Goal: Information Seeking & Learning: Find specific fact

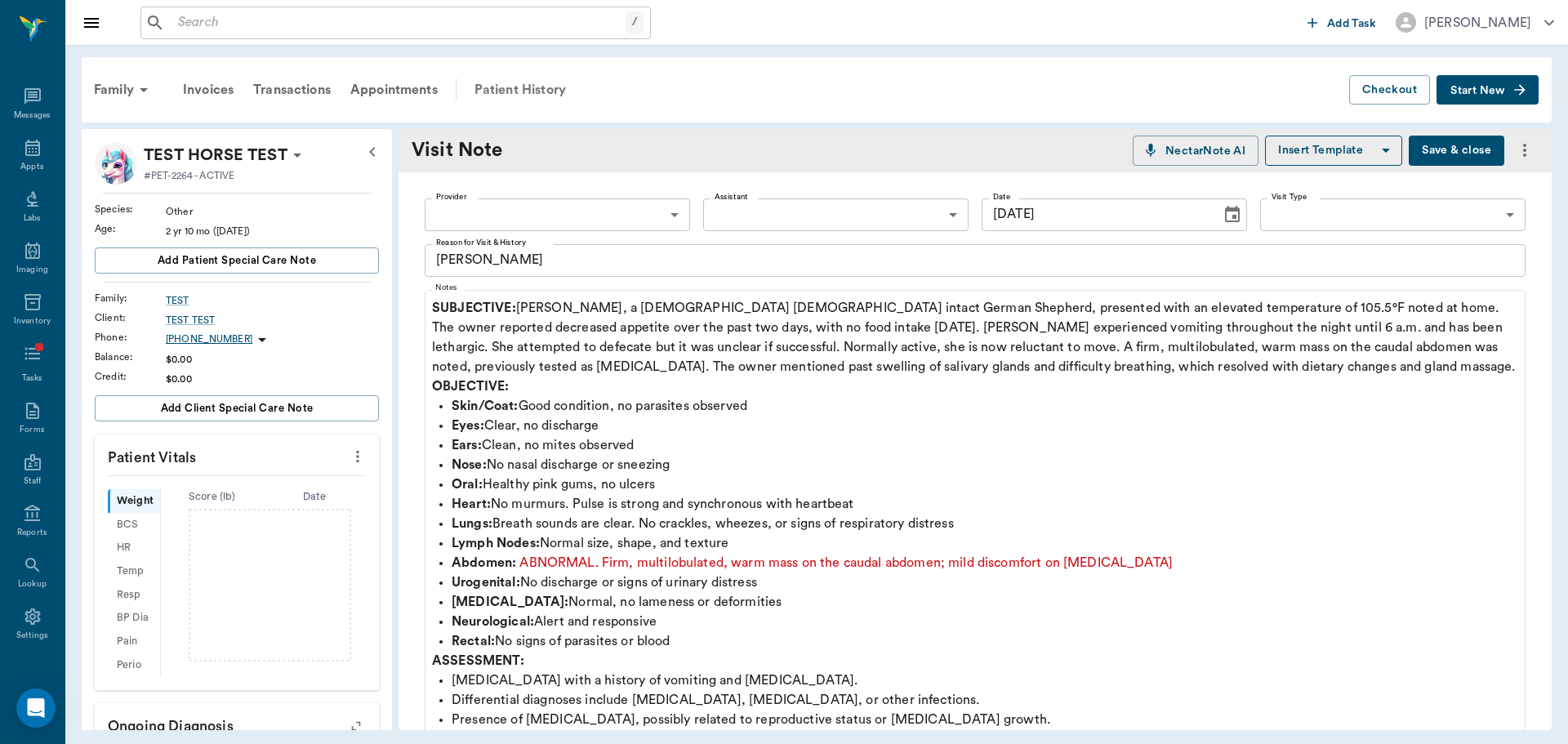
click at [534, 85] on div "Patient History" at bounding box center [520, 89] width 111 height 39
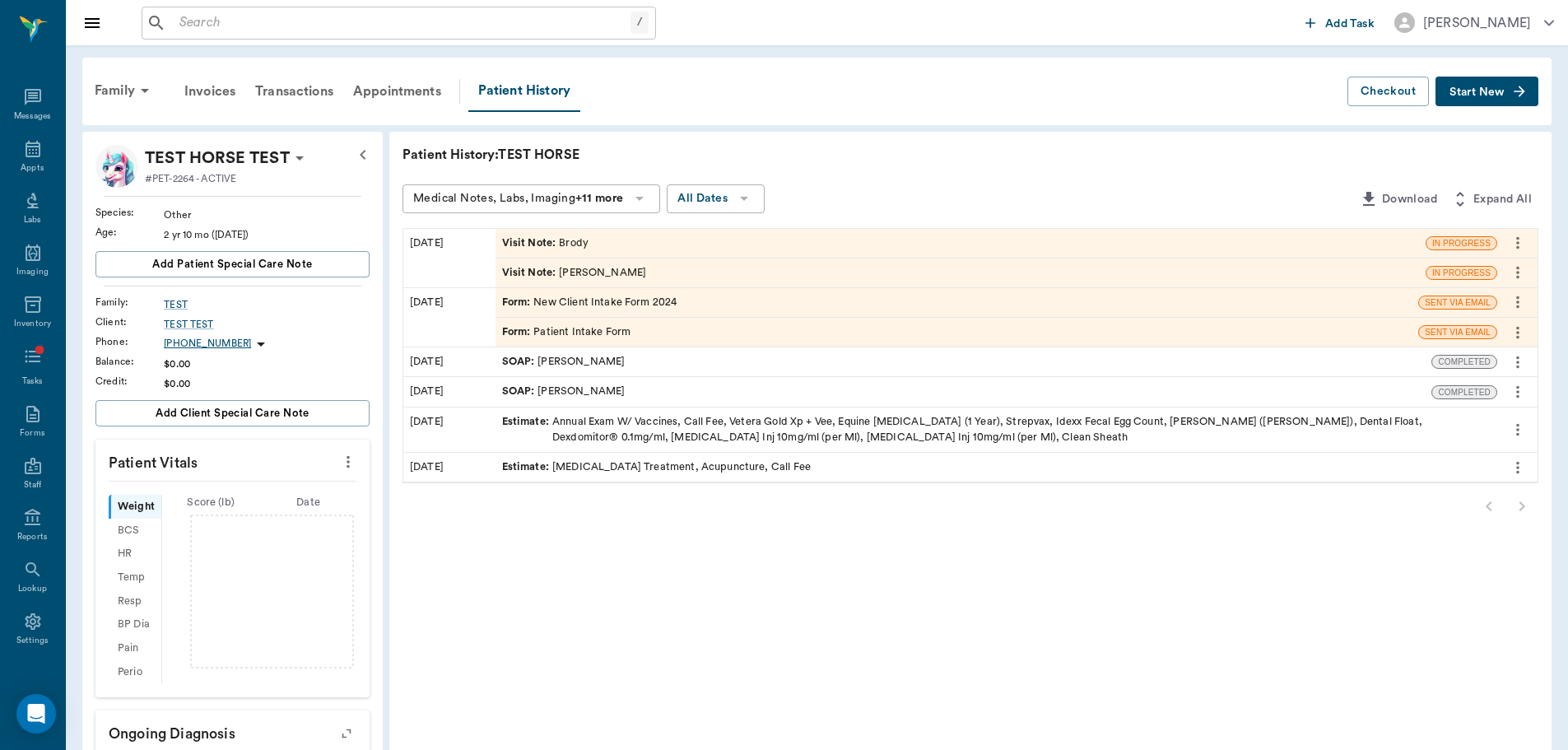
click at [592, 235] on div "Visit Note : Brody" at bounding box center [961, 243] width 930 height 28
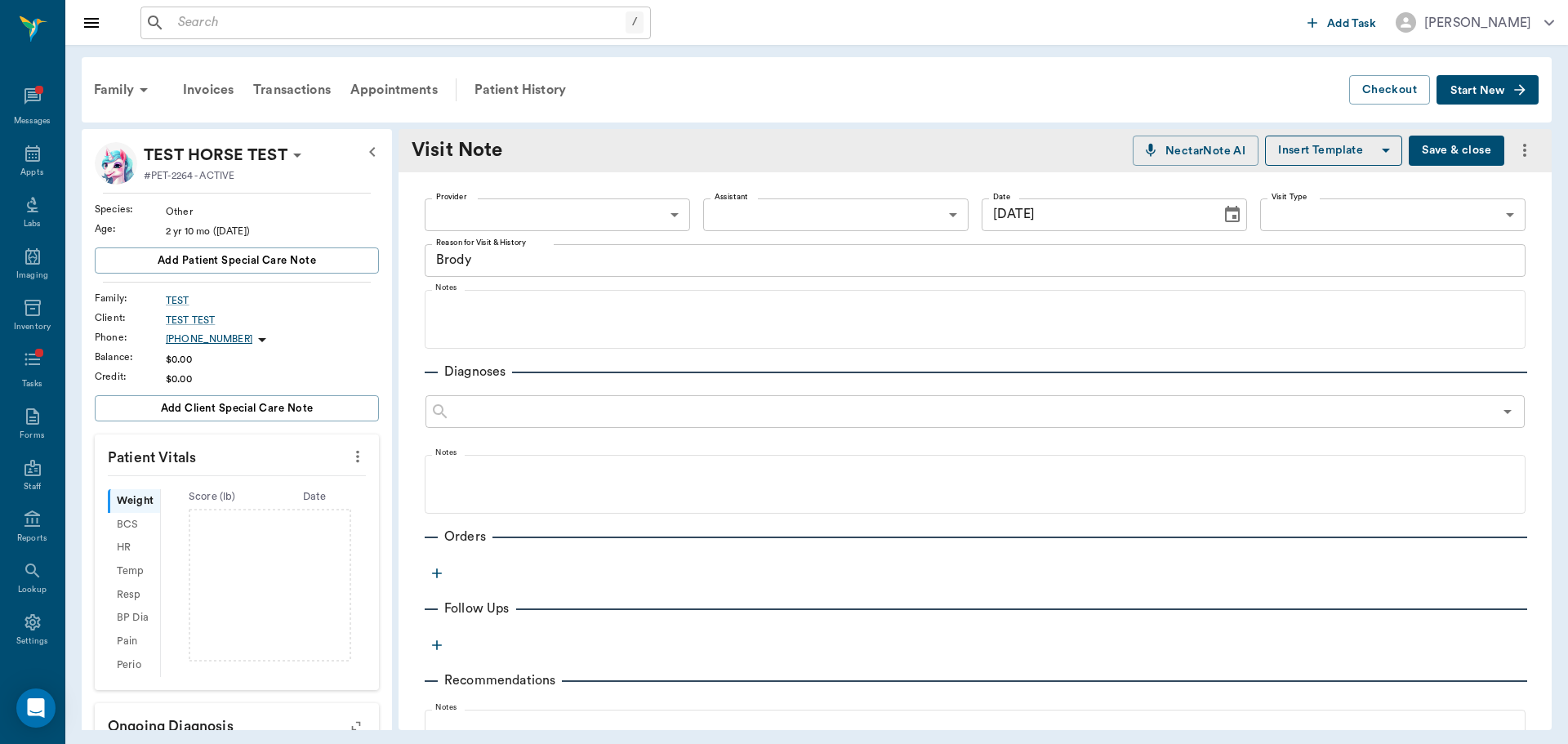
type input "[DATE]"
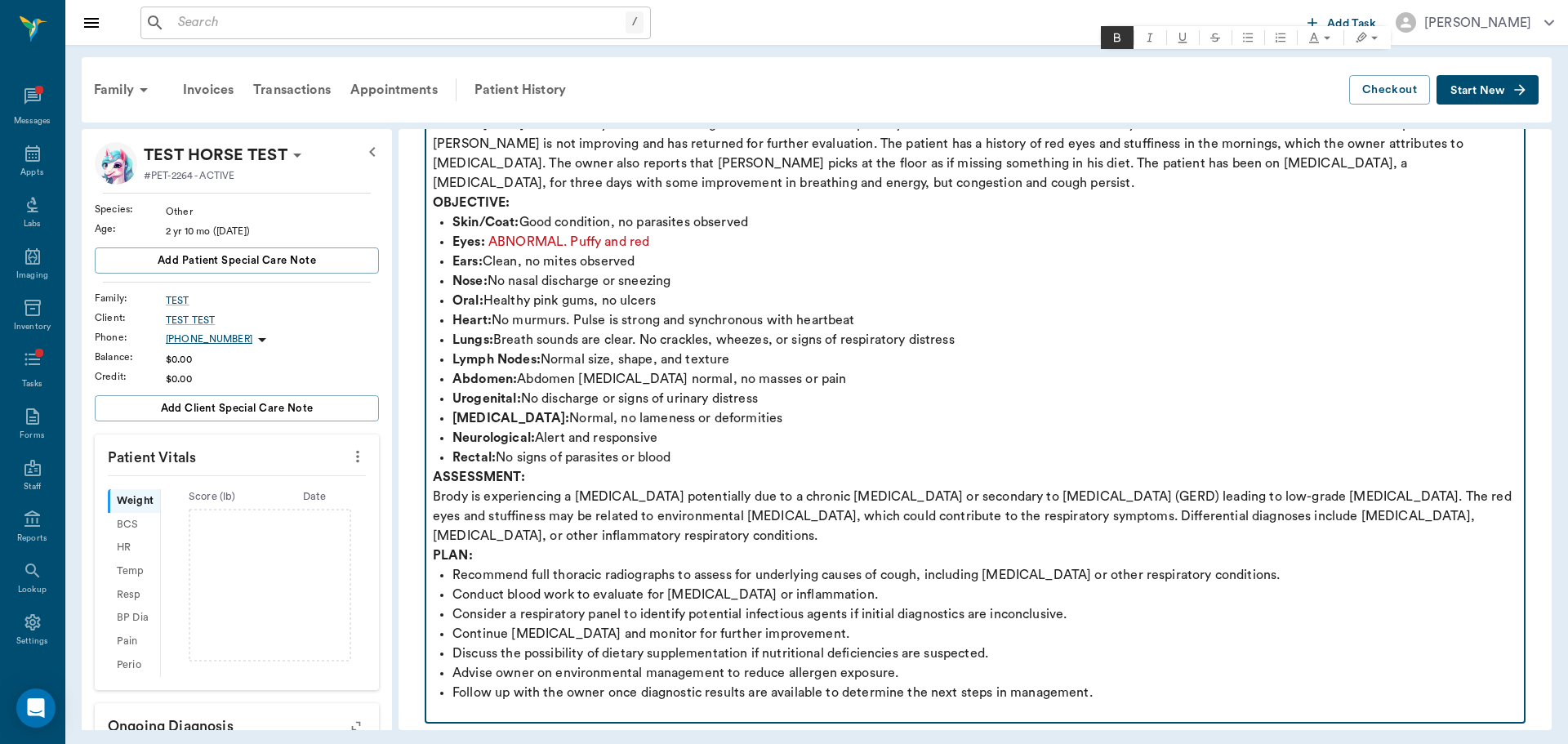
scroll to position [245, 0]
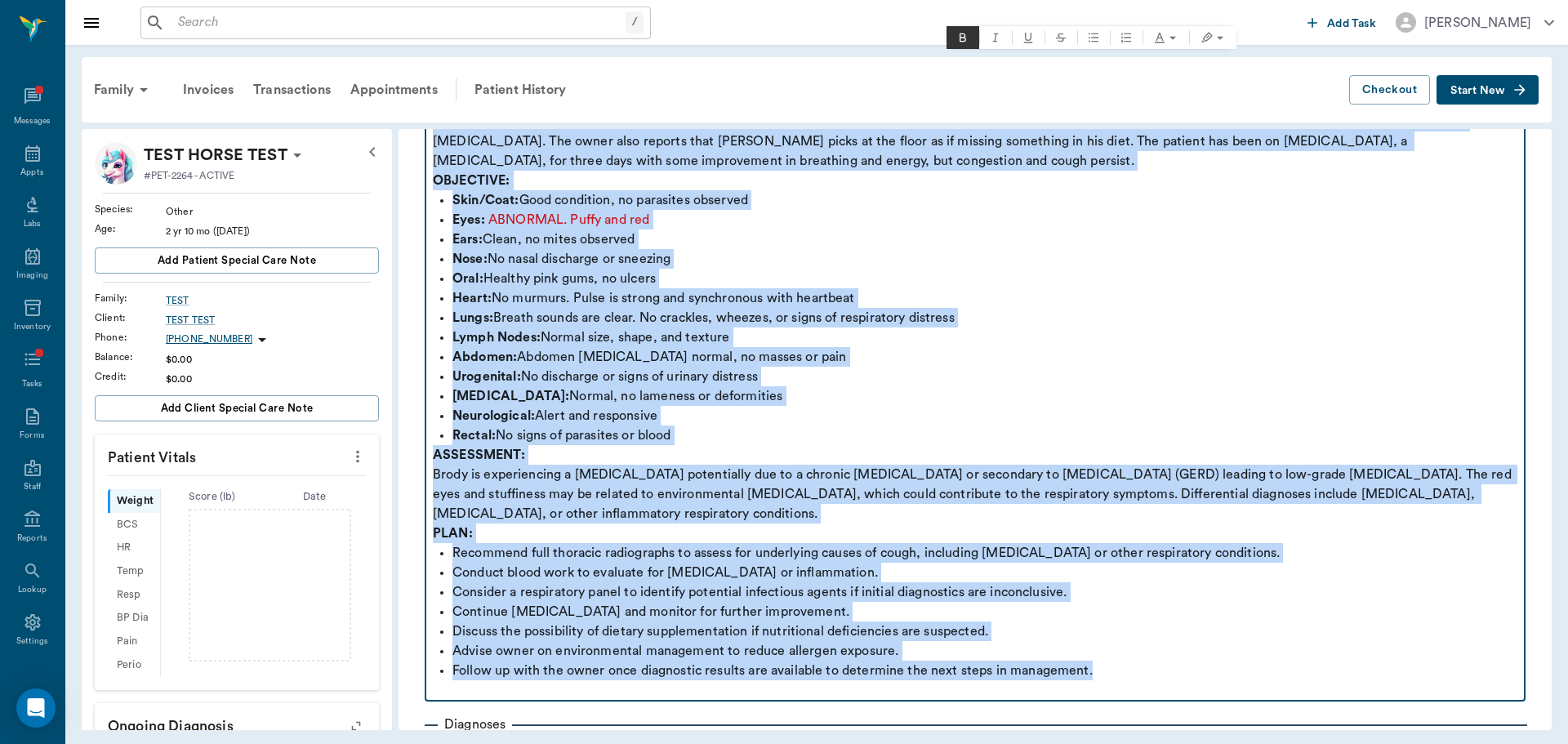
drag, startPoint x: 434, startPoint y: 304, endPoint x: 1315, endPoint y: 668, distance: 953.2
click at [1315, 668] on div "SUBJECTIVE: Brody, a 12-year-old male neutered Australian Shepherd, presented f…" at bounding box center [975, 376] width 1085 height 647
copy div "SUBJECTIVE: Brody, a 12-year-old male neutered Australian Shepherd, presented f…"
